Goal: Task Accomplishment & Management: Manage account settings

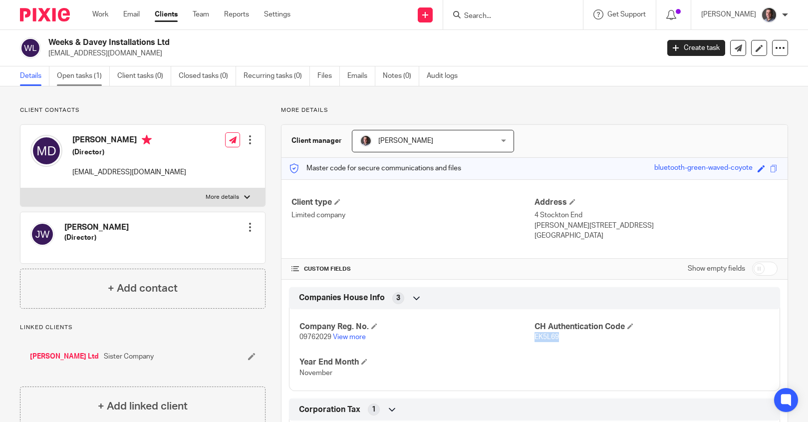
click at [93, 79] on link "Open tasks (1)" at bounding box center [83, 75] width 53 height 19
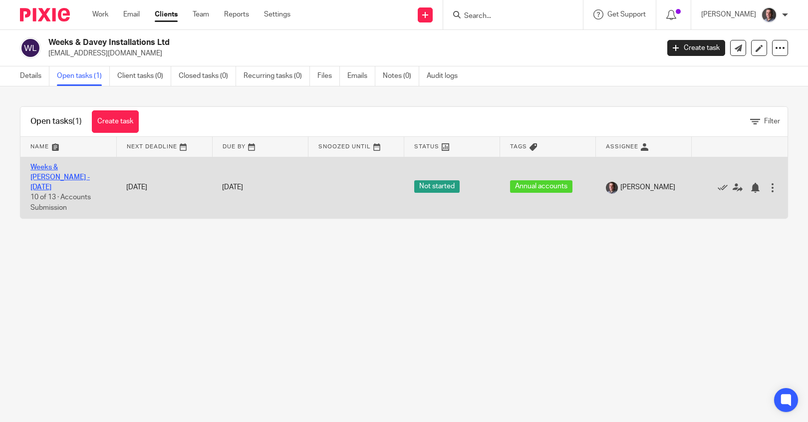
click at [76, 168] on link "Weeks & Davey - Nov 24" at bounding box center [59, 177] width 59 height 27
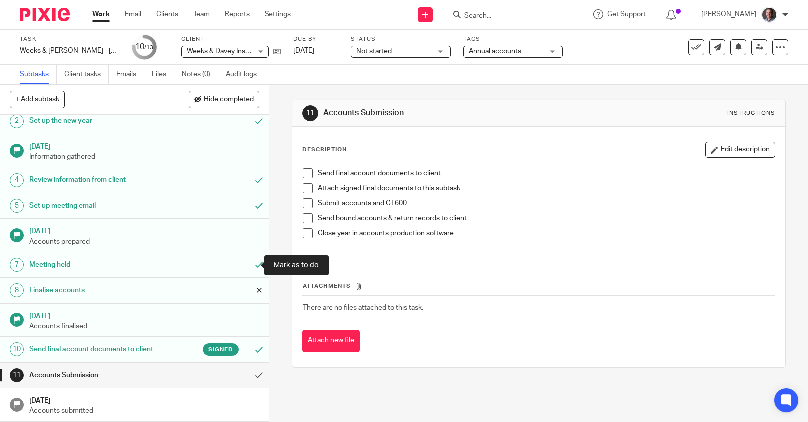
scroll to position [57, 0]
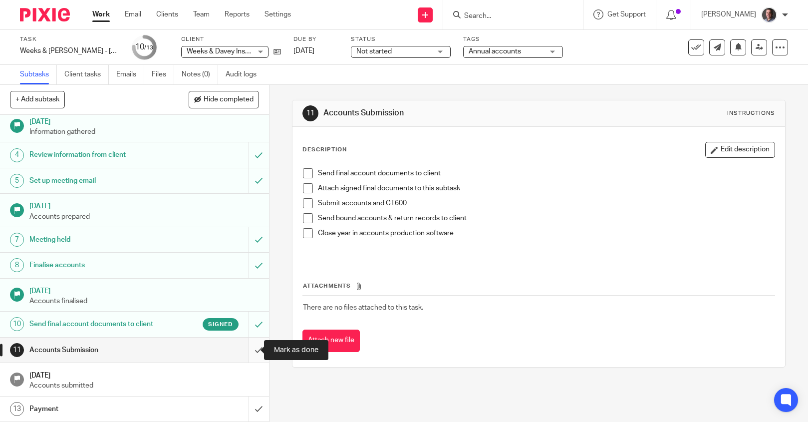
click at [251, 347] on input "submit" at bounding box center [134, 349] width 269 height 25
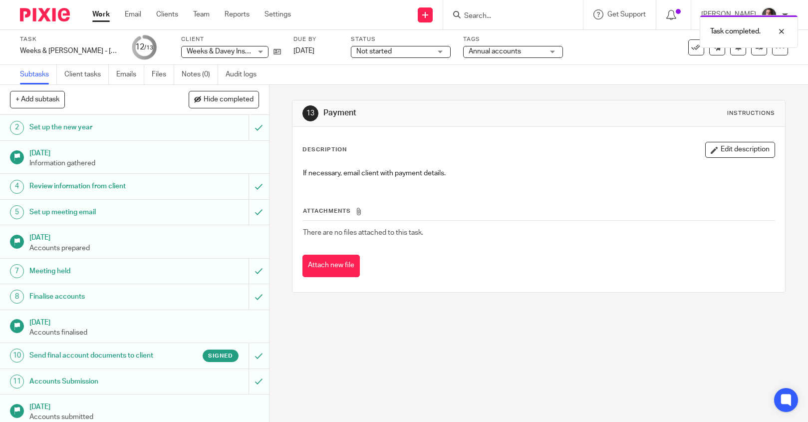
scroll to position [57, 0]
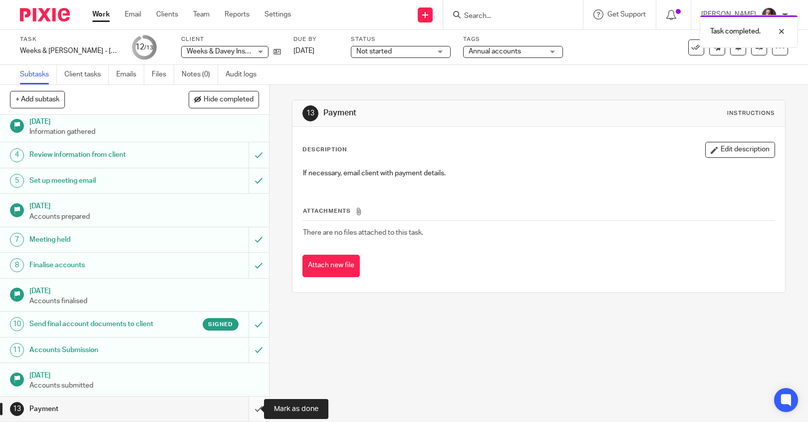
click at [249, 408] on input "submit" at bounding box center [134, 408] width 269 height 25
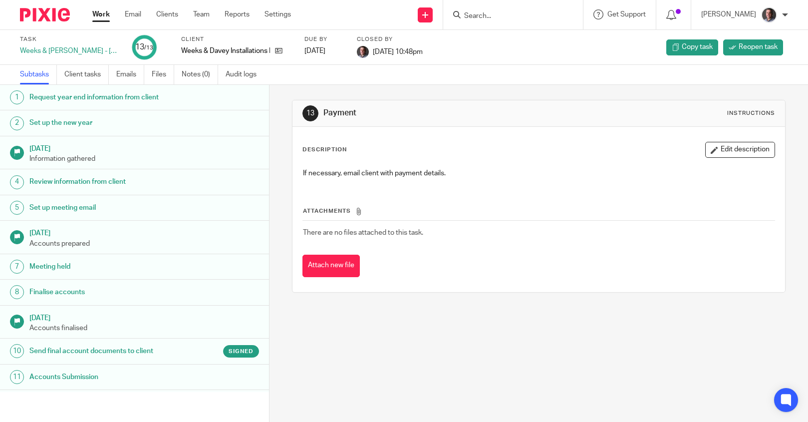
click at [501, 16] on input "Search" at bounding box center [508, 16] width 90 height 9
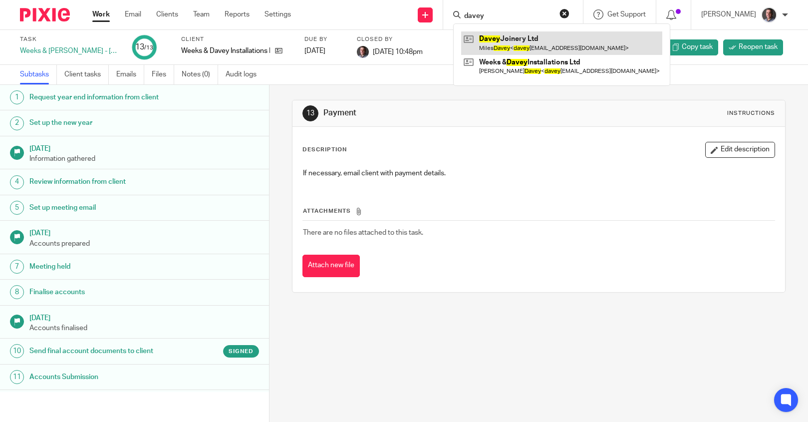
type input "davey"
click at [520, 39] on link at bounding box center [561, 42] width 201 height 23
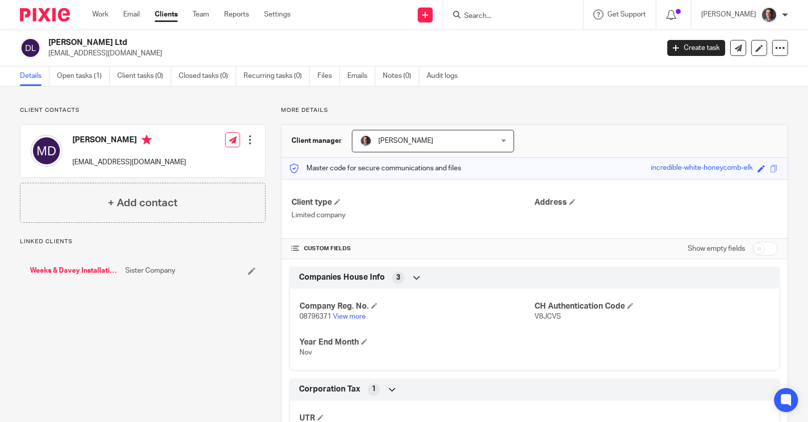
scroll to position [2, 0]
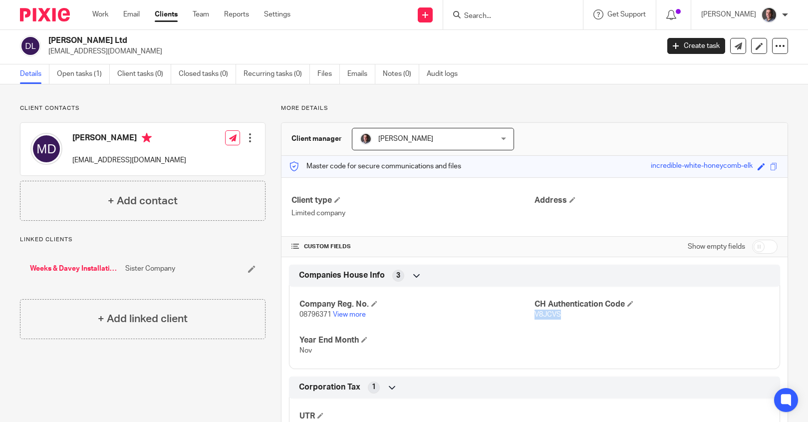
drag, startPoint x: 530, startPoint y: 313, endPoint x: 555, endPoint y: 315, distance: 25.1
click at [555, 315] on span "V8JCVS" at bounding box center [548, 314] width 26 height 7
copy span "V8JCVS"
click at [70, 73] on link "Open tasks (1)" at bounding box center [83, 73] width 53 height 19
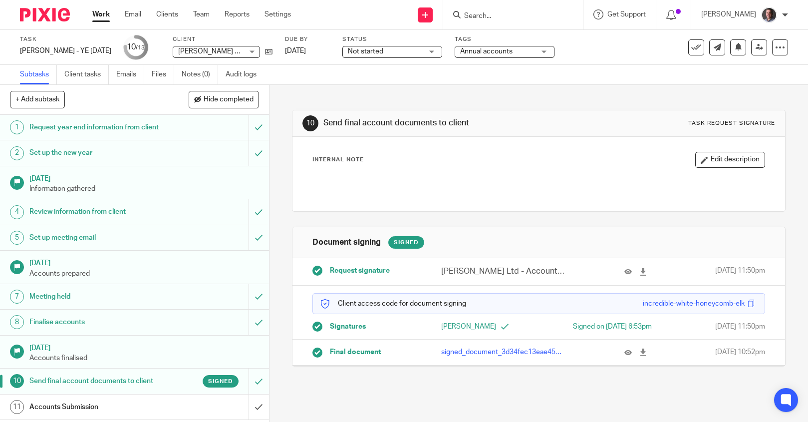
scroll to position [57, 0]
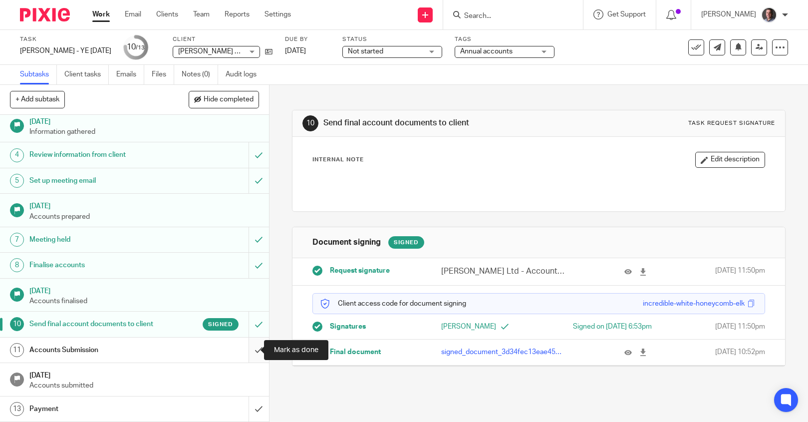
click at [249, 352] on input "submit" at bounding box center [134, 349] width 269 height 25
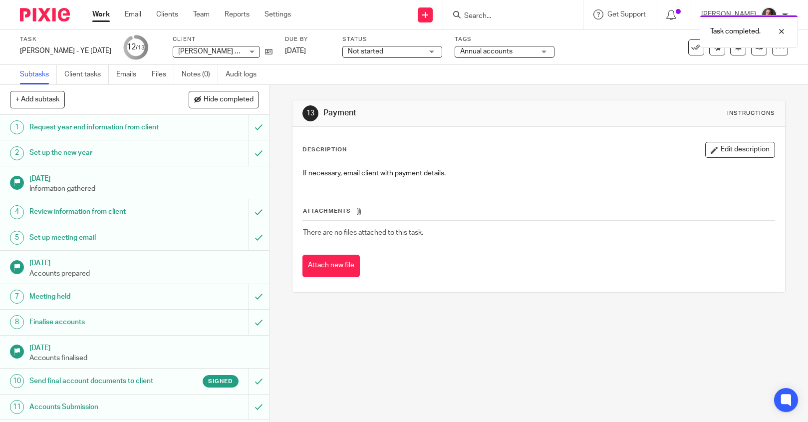
scroll to position [57, 0]
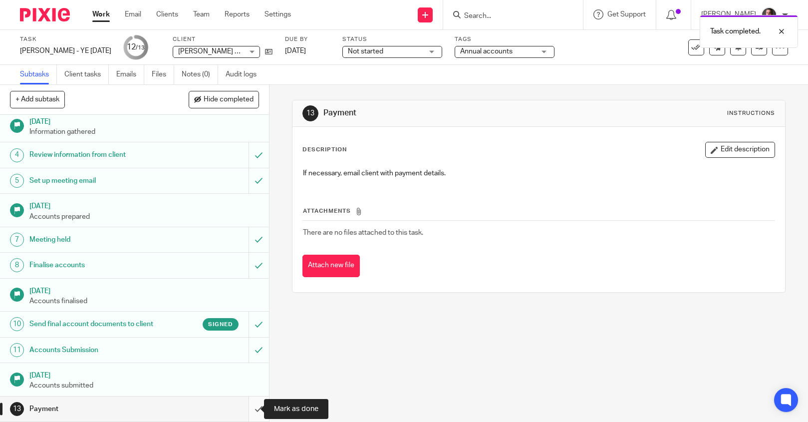
click at [245, 407] on input "submit" at bounding box center [134, 408] width 269 height 25
